Goal: Information Seeking & Learning: Learn about a topic

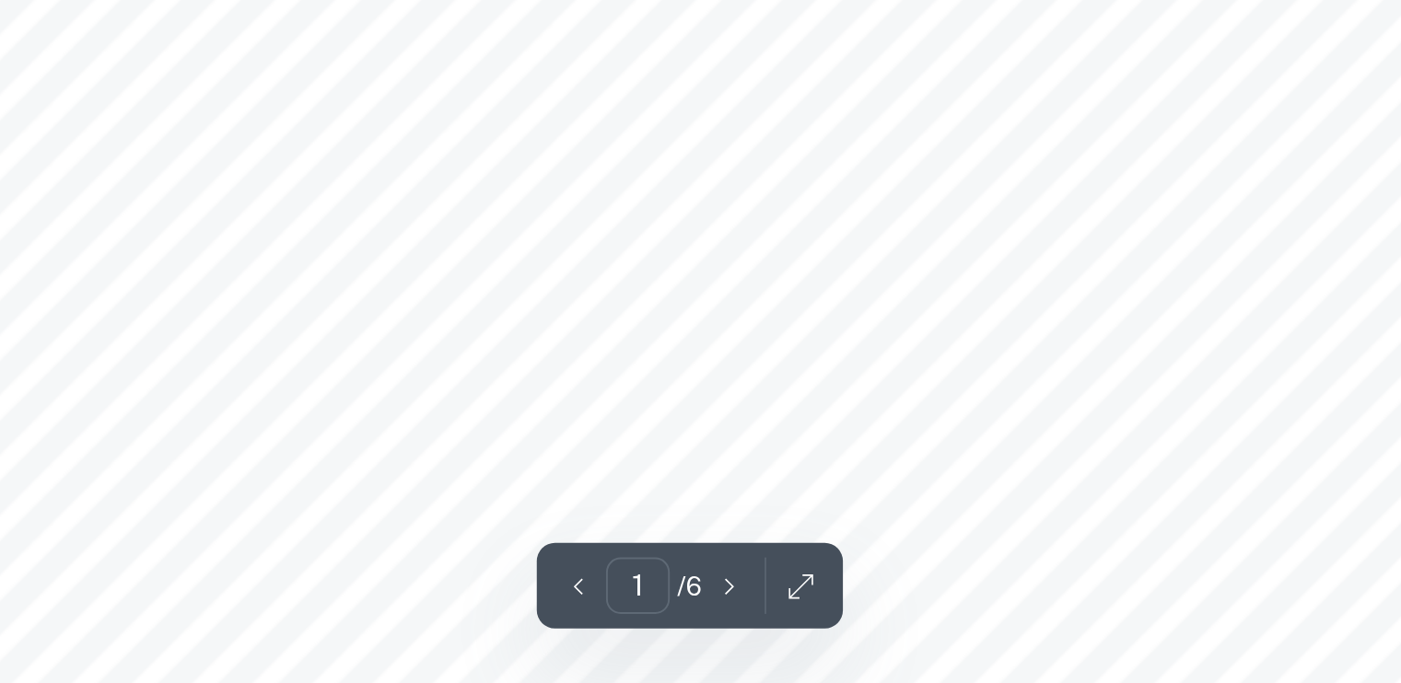
scroll to position [441, 0]
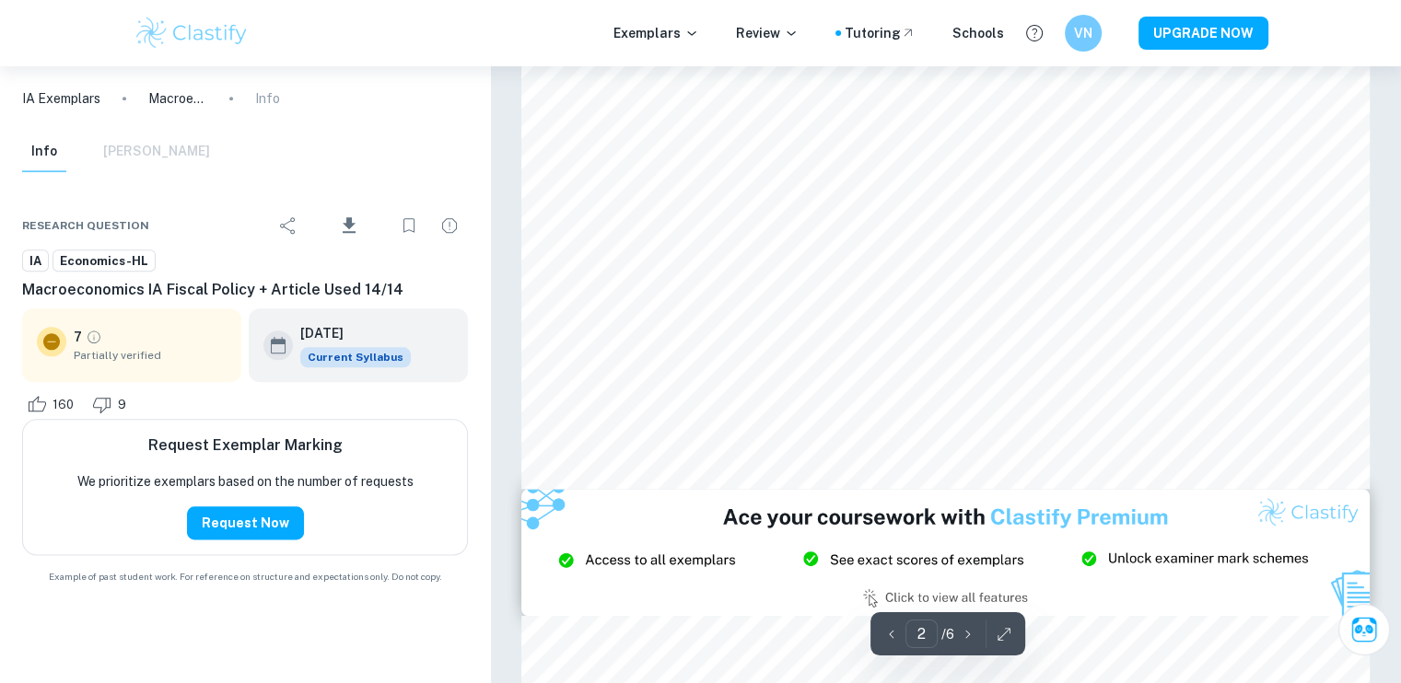
type input "3"
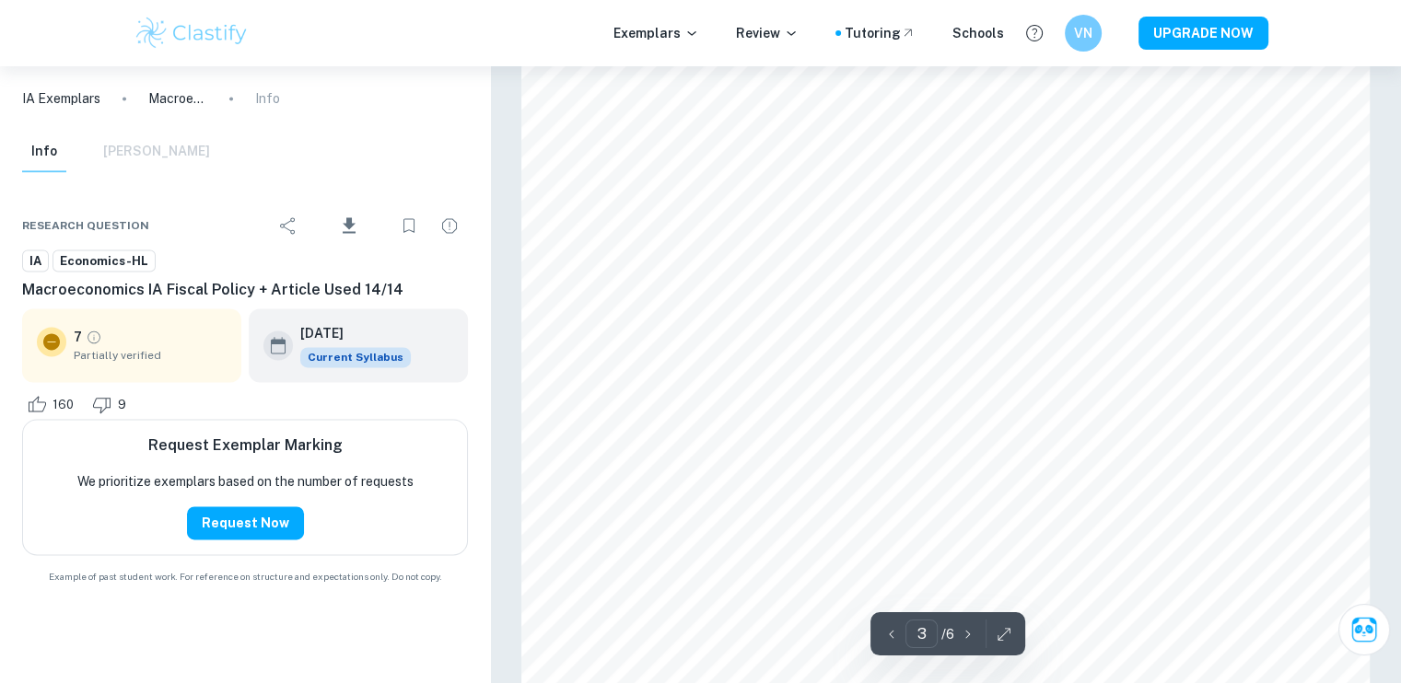
scroll to position [2878, 0]
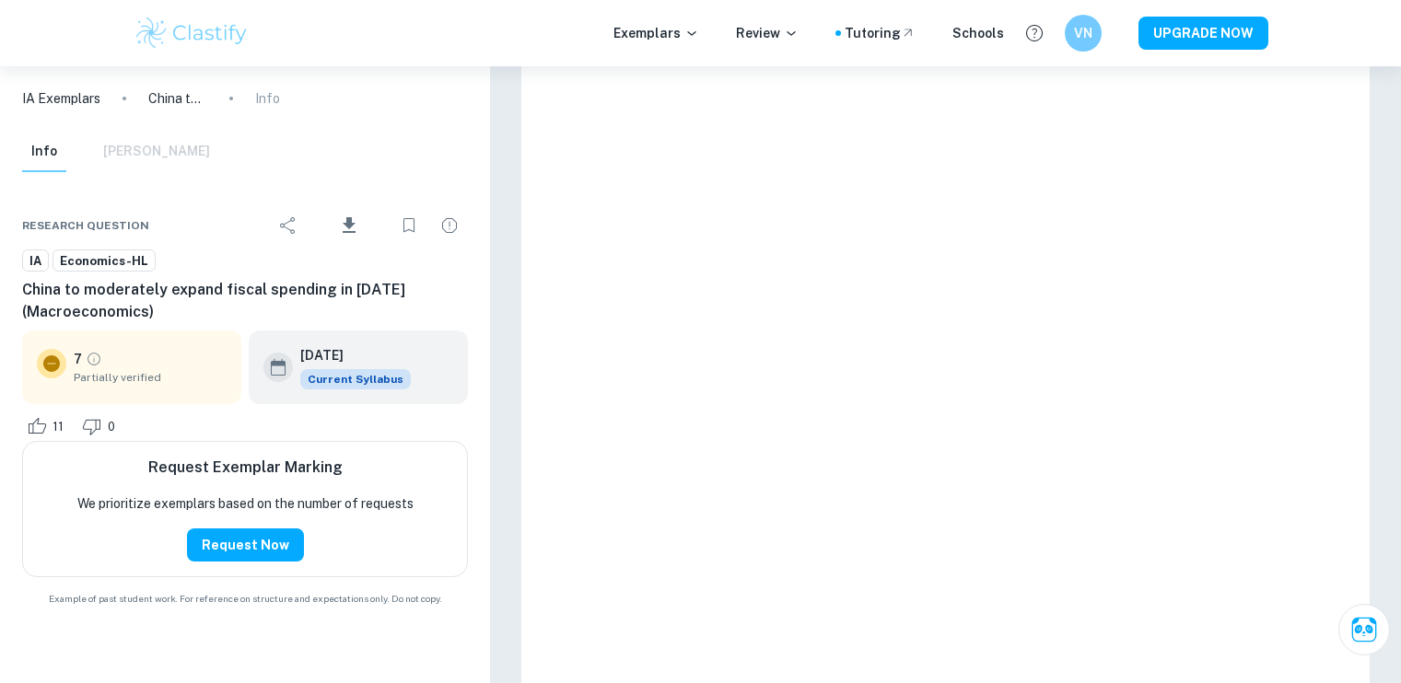
type input "3"
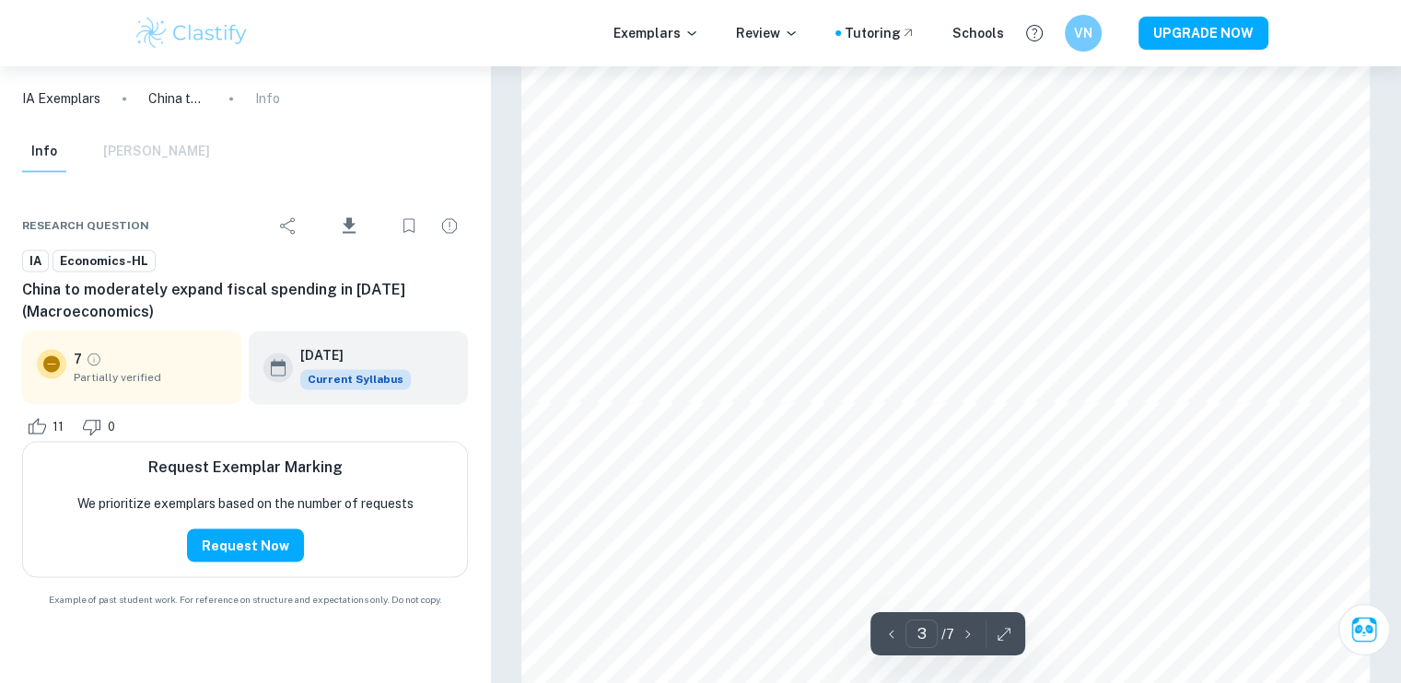
scroll to position [2961, 0]
type input "5"
